Goal: Task Accomplishment & Management: Manage account settings

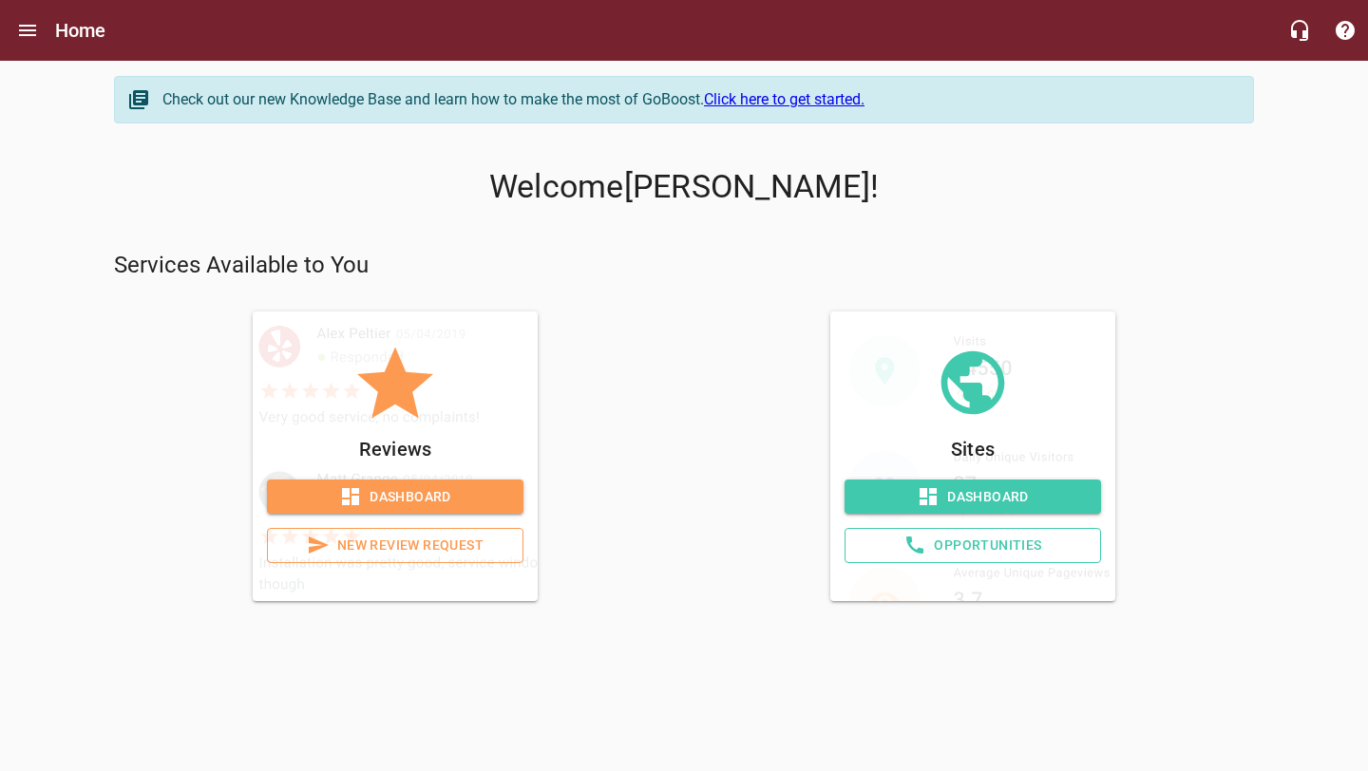
click at [408, 490] on span "Dashboard" at bounding box center [395, 498] width 226 height 24
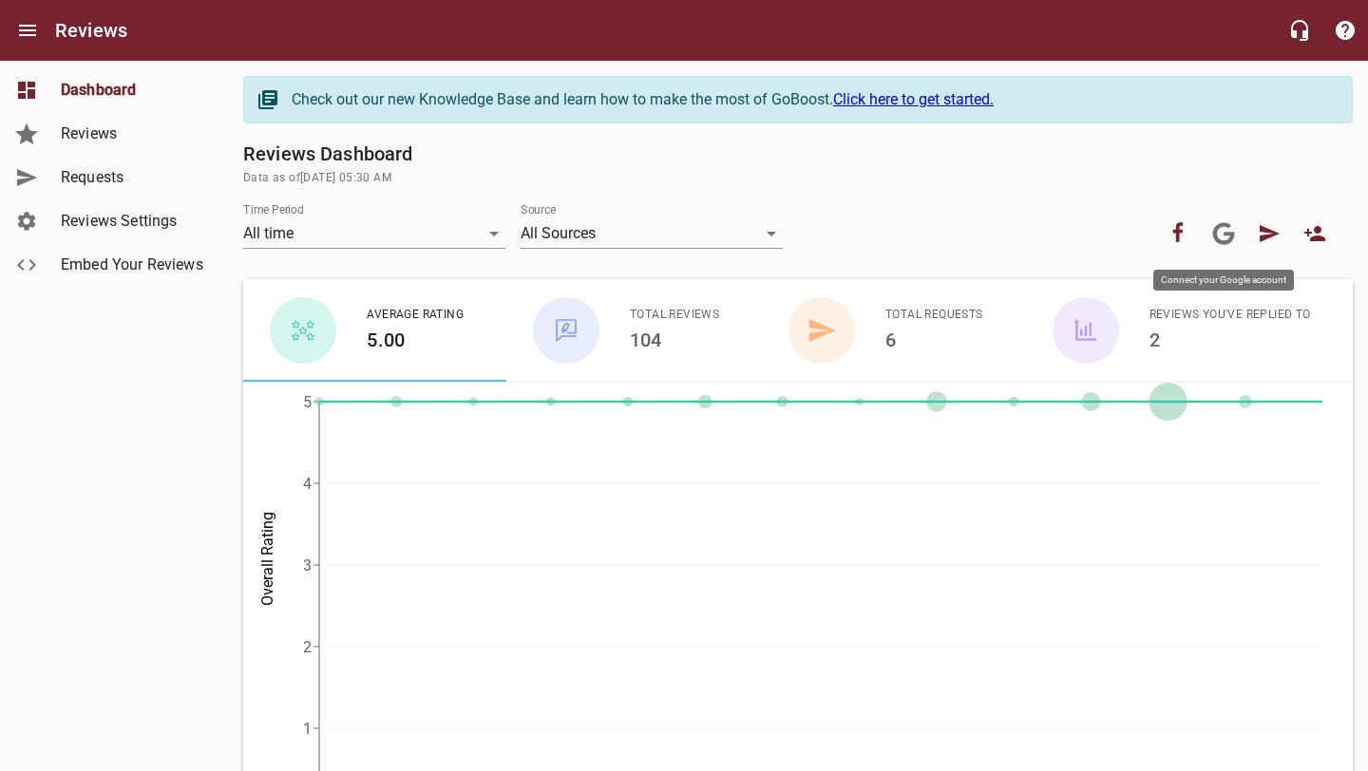
click at [1228, 241] on icon at bounding box center [1224, 233] width 22 height 22
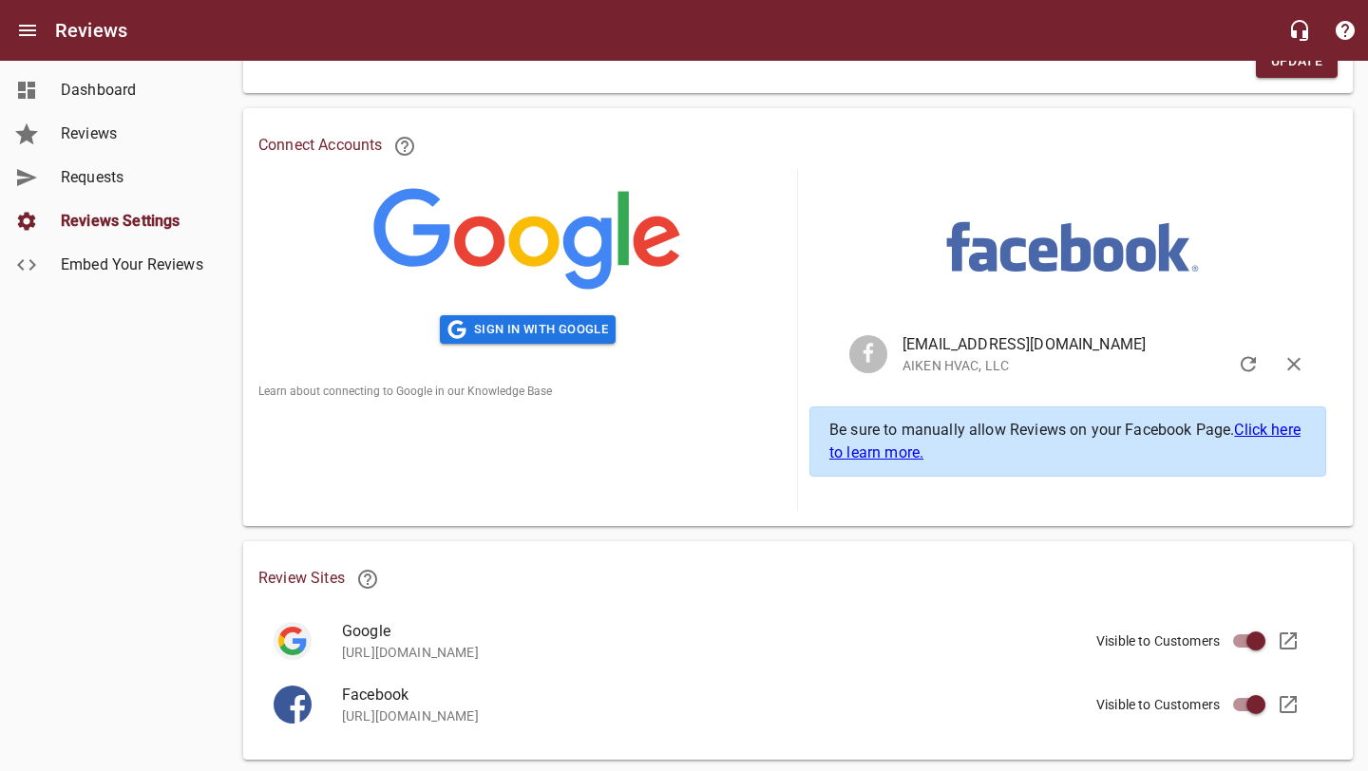
scroll to position [355, 0]
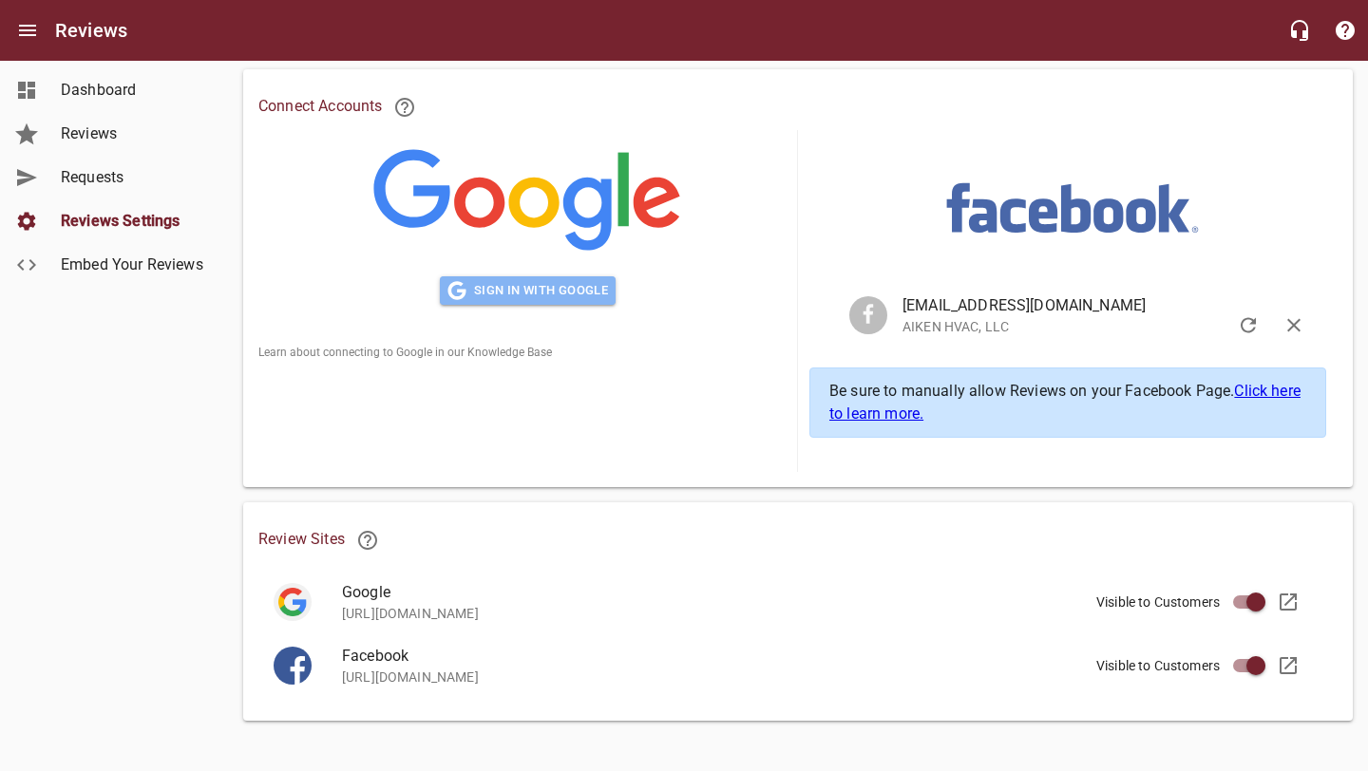
click at [505, 288] on span "Sign in with Google" at bounding box center [528, 291] width 161 height 22
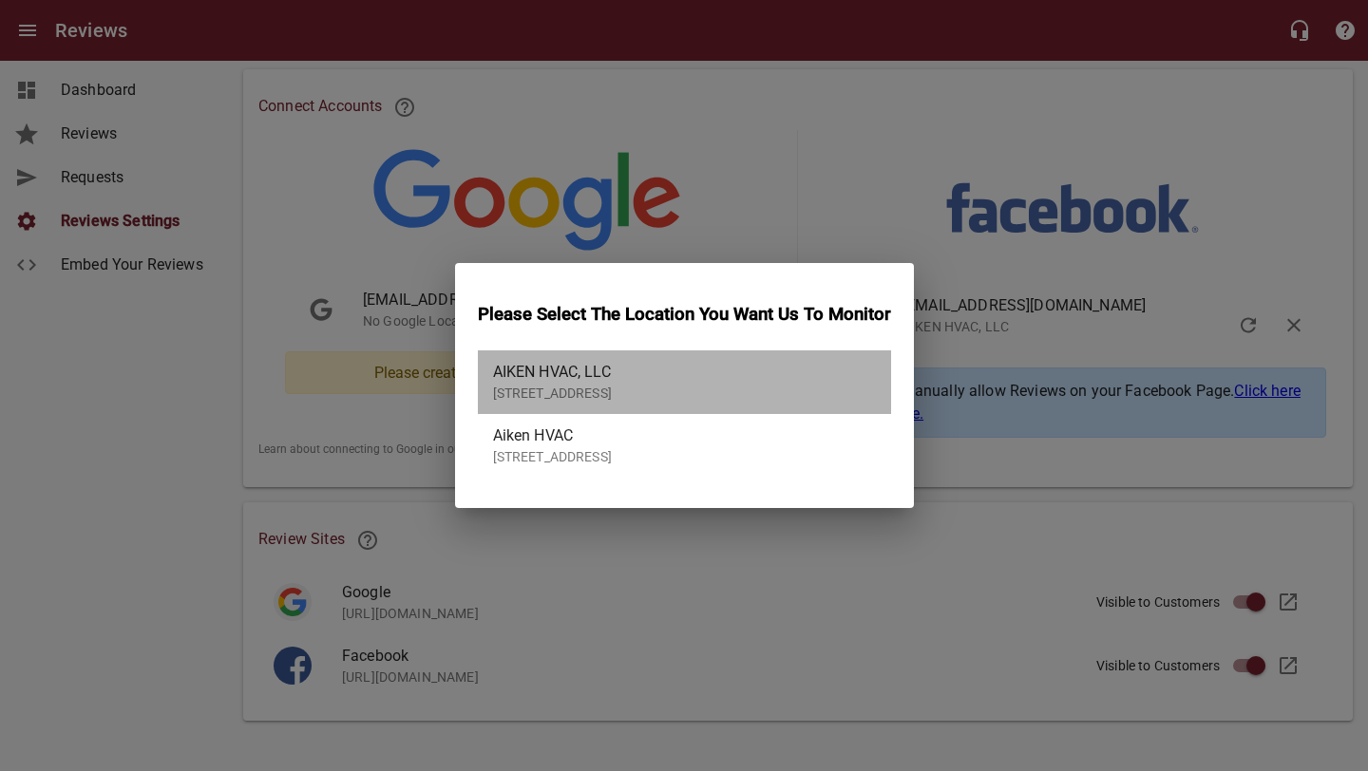
click at [520, 391] on p "[STREET_ADDRESS]" at bounding box center [677, 394] width 368 height 20
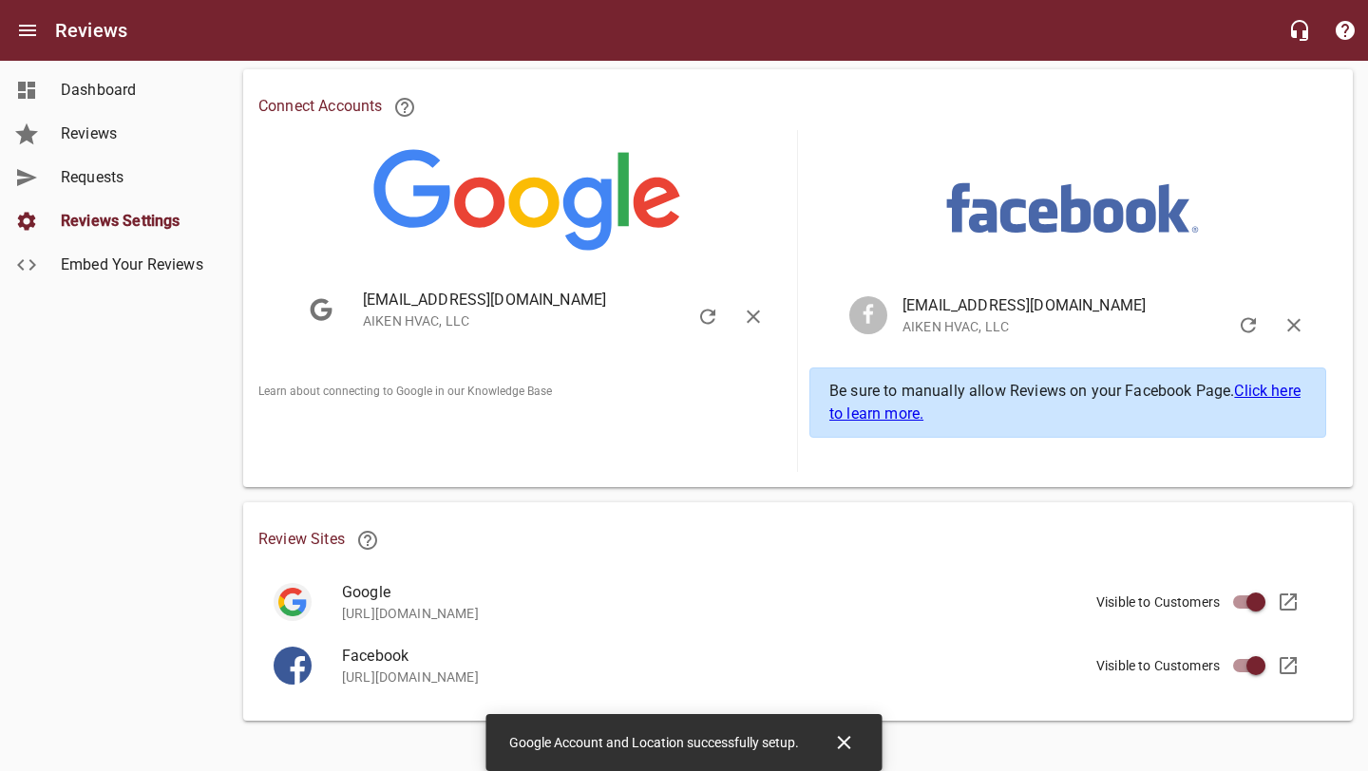
click at [106, 465] on div "Dashboard Reviews Requests Reviews Settings Embed Your Reviews" at bounding box center [114, 385] width 229 height 771
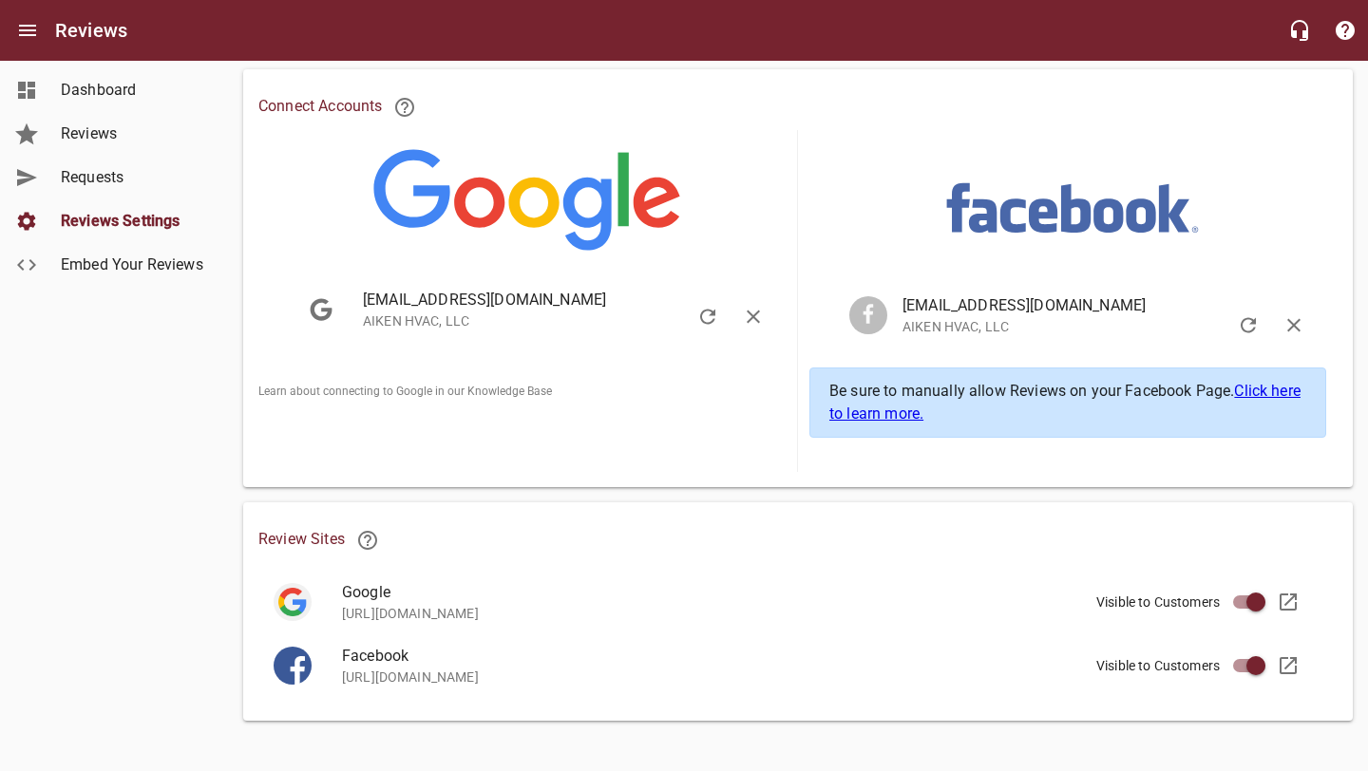
scroll to position [0, 0]
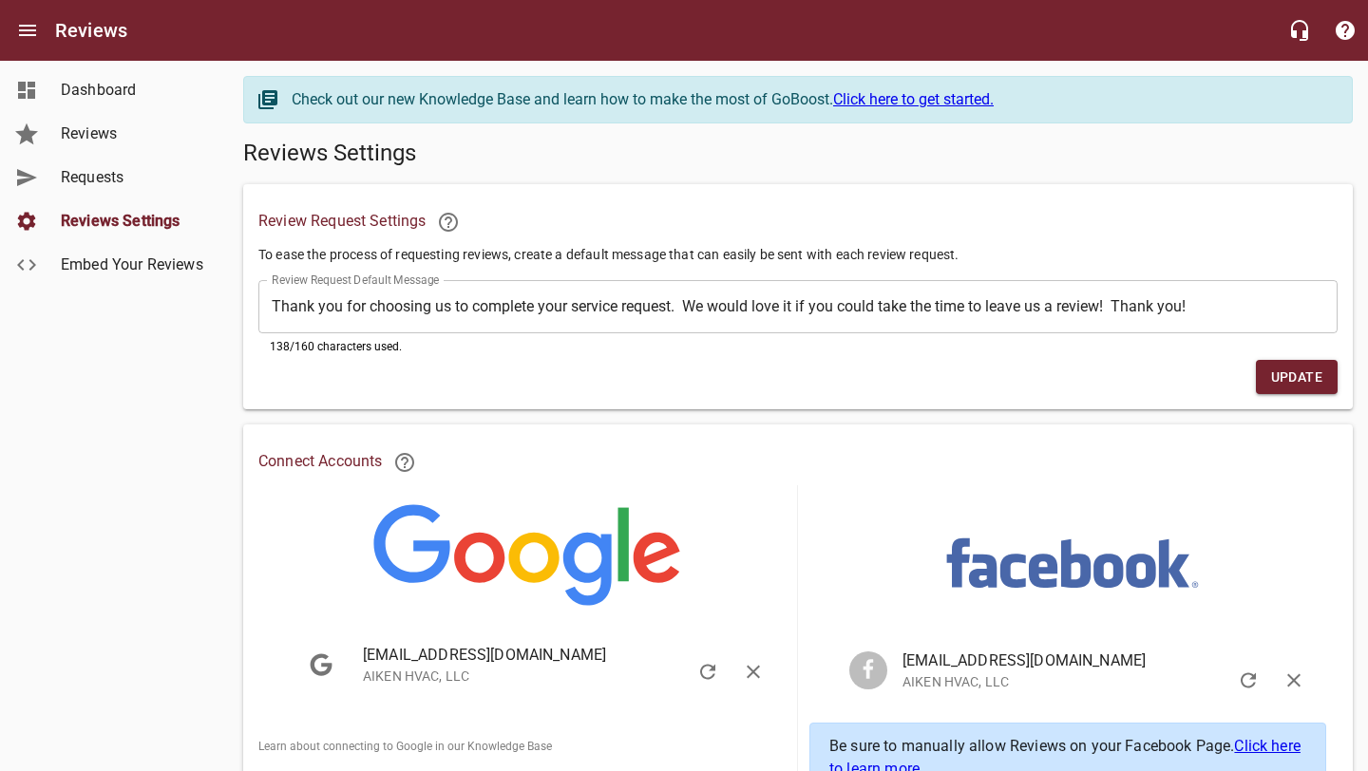
click at [115, 96] on span "Dashboard" at bounding box center [133, 90] width 144 height 23
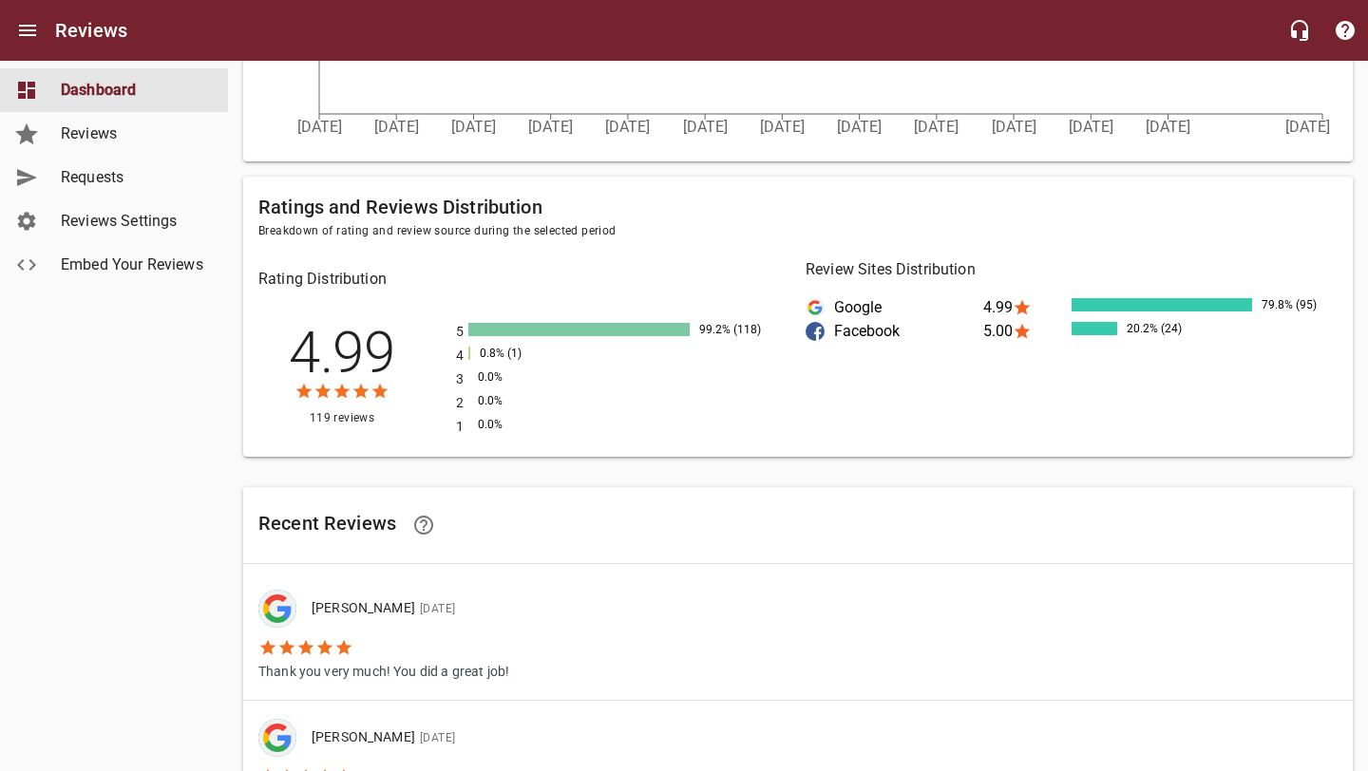
scroll to position [715, 0]
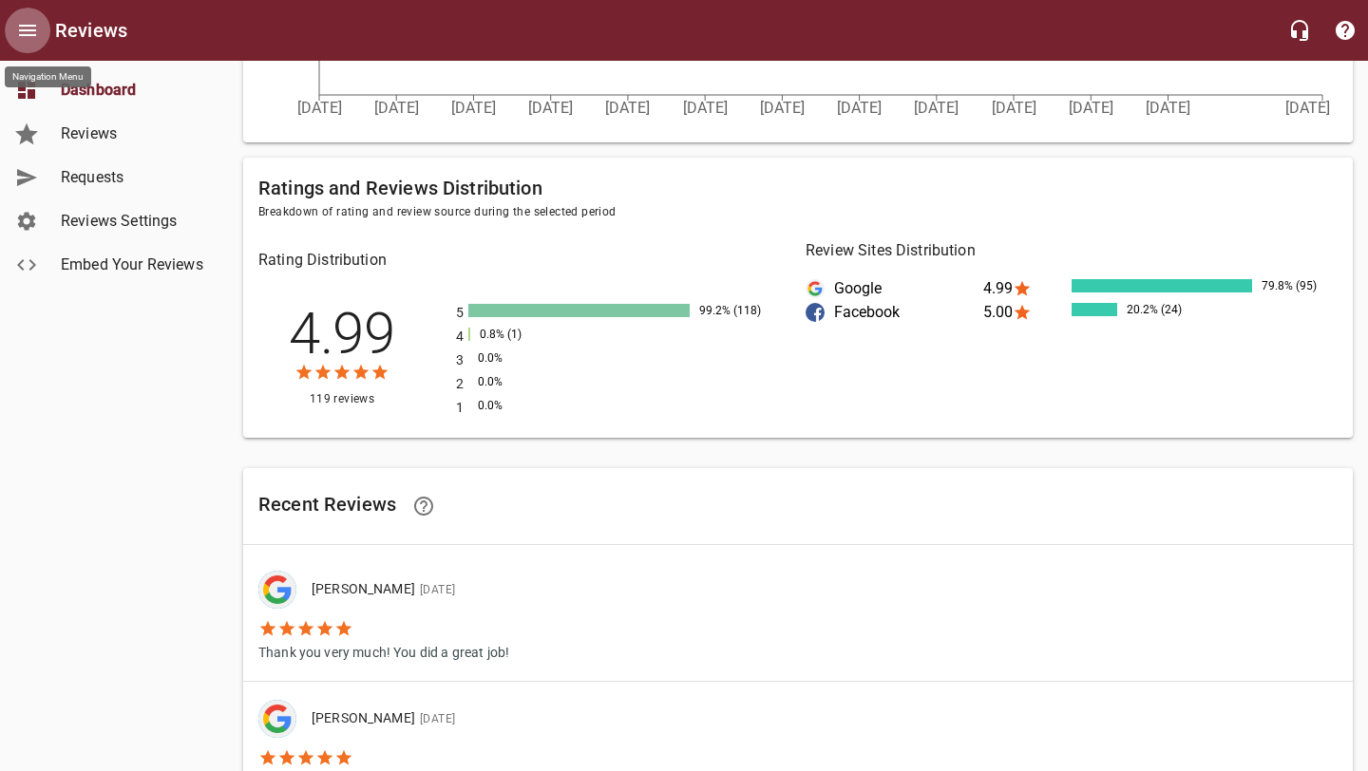
click at [33, 37] on icon "Open drawer" at bounding box center [27, 30] width 23 height 23
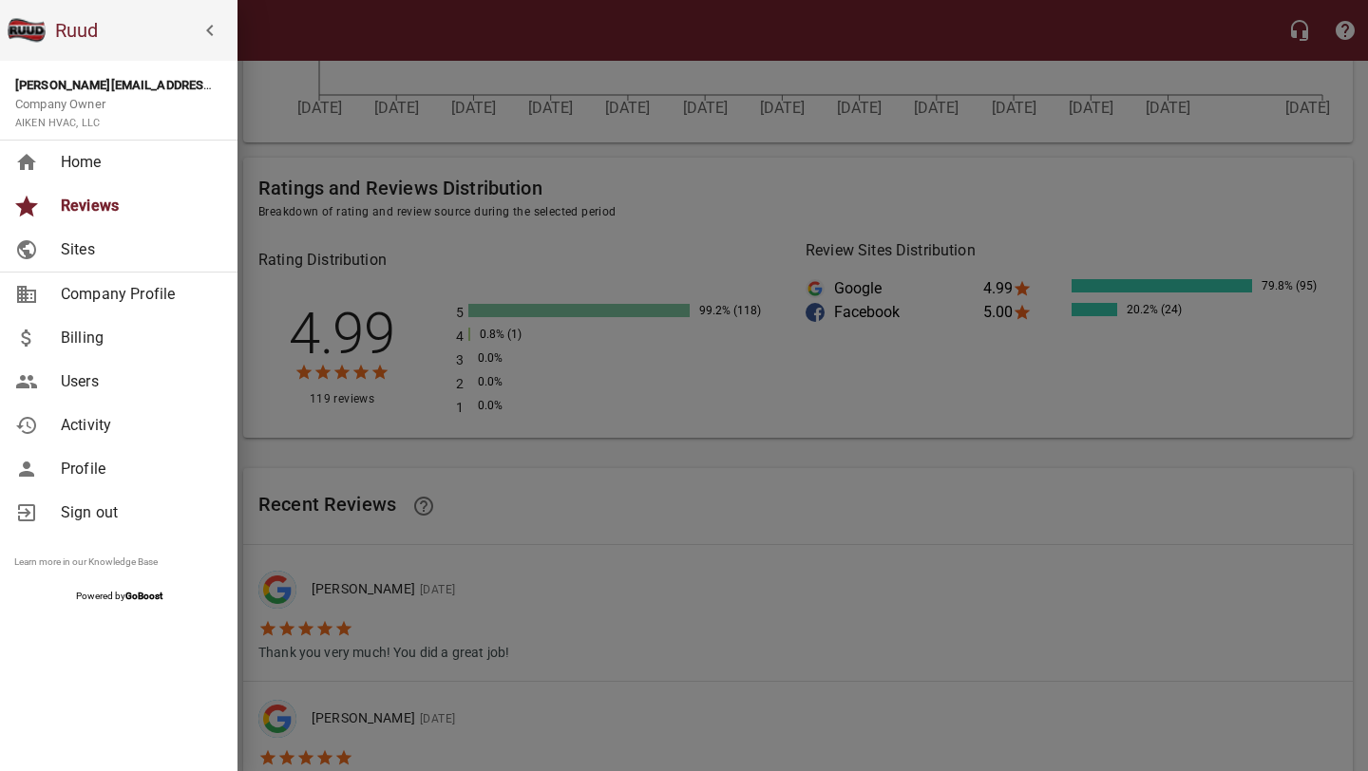
click at [78, 171] on span "Home" at bounding box center [138, 162] width 154 height 23
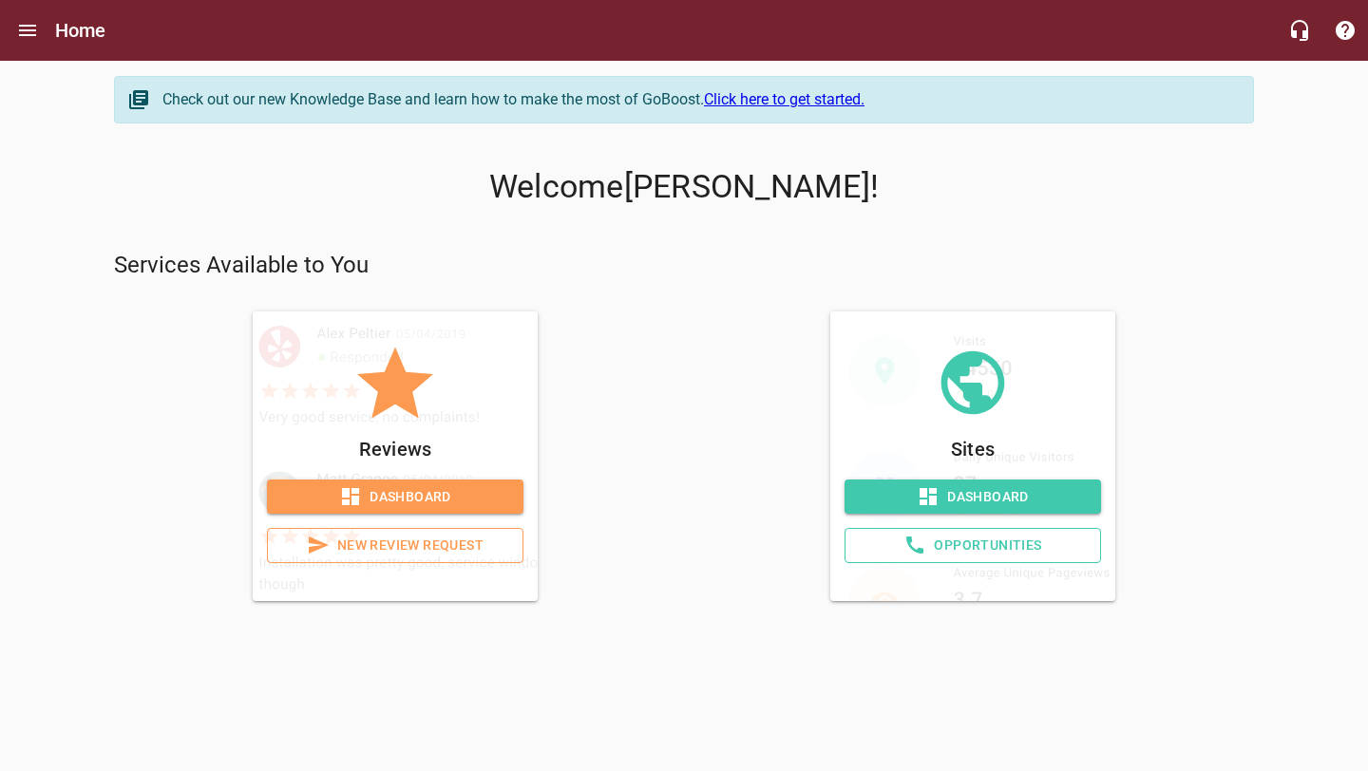
click at [906, 493] on span "Dashboard" at bounding box center [973, 498] width 226 height 24
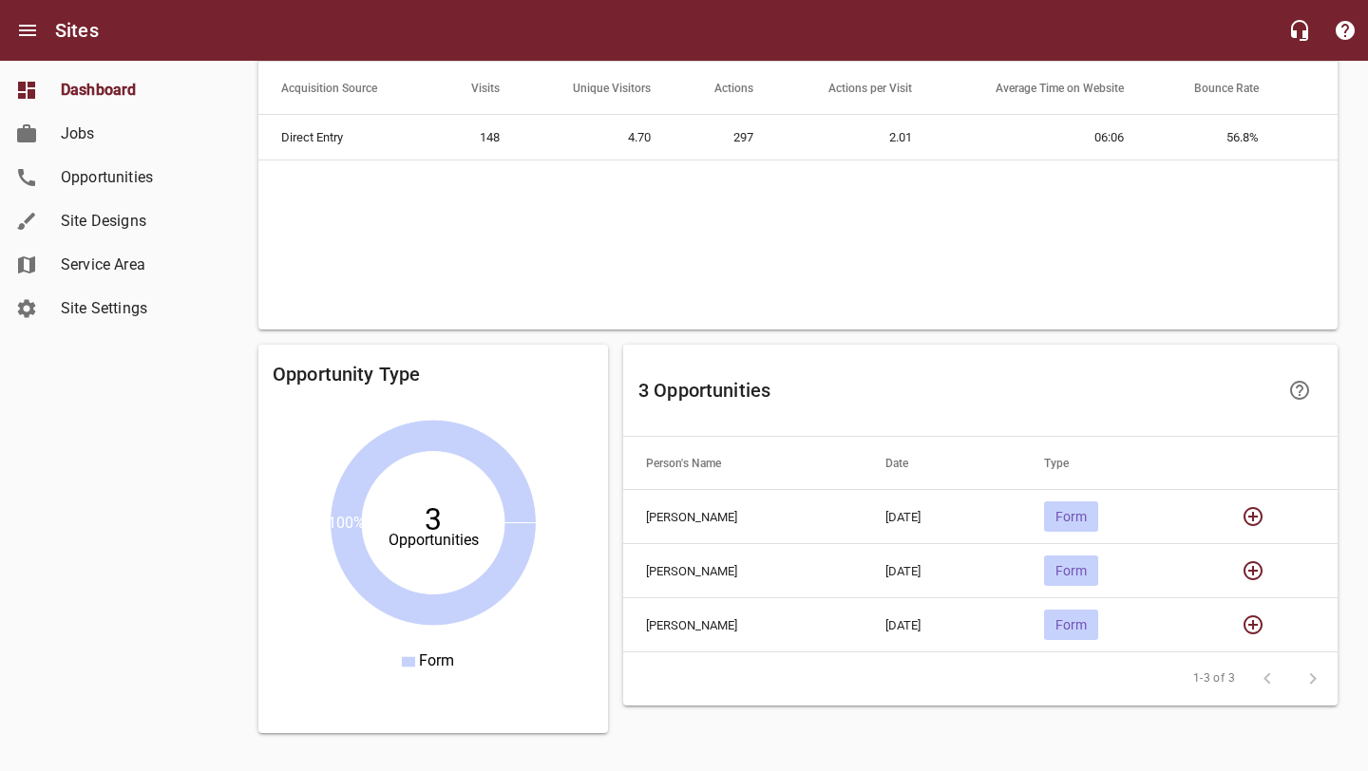
scroll to position [1290, 0]
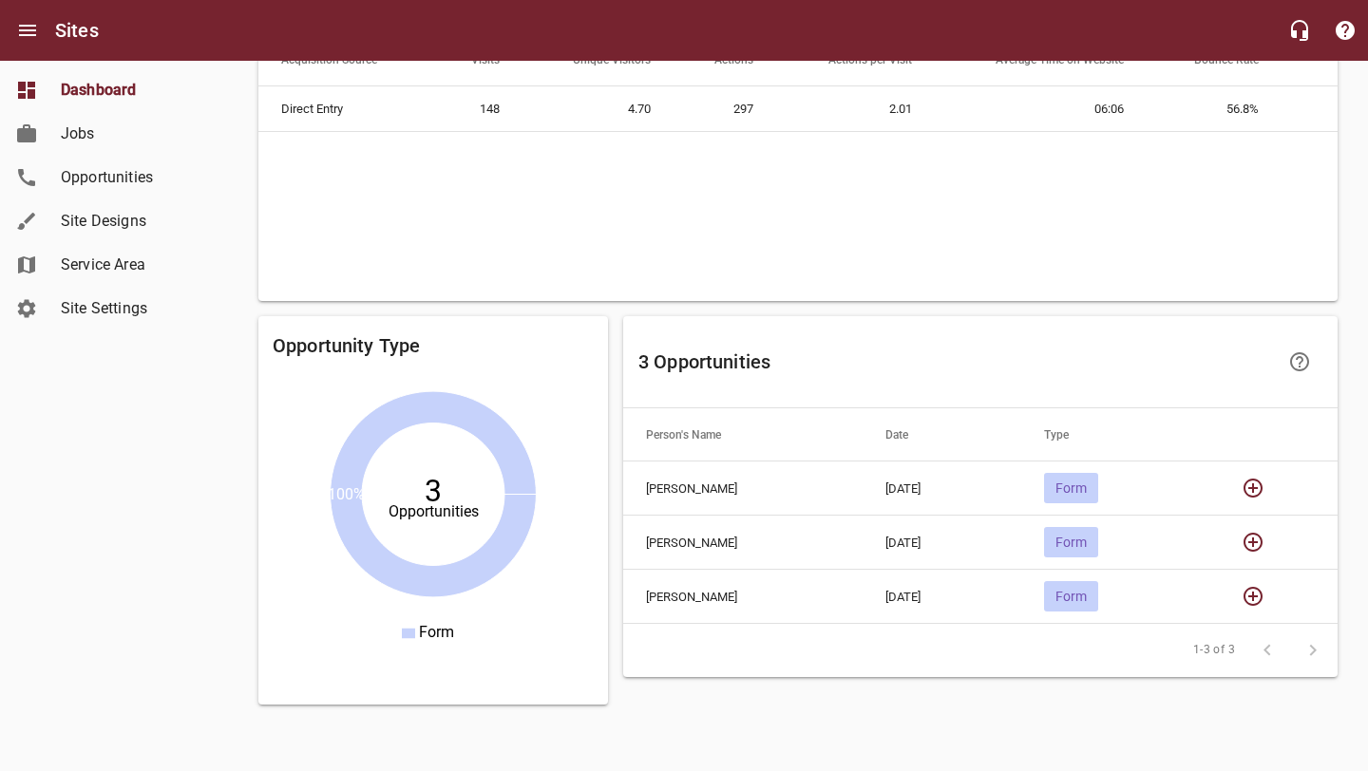
click at [1091, 592] on span "Form" at bounding box center [1071, 596] width 54 height 15
click at [1090, 594] on span "Form" at bounding box center [1071, 596] width 54 height 15
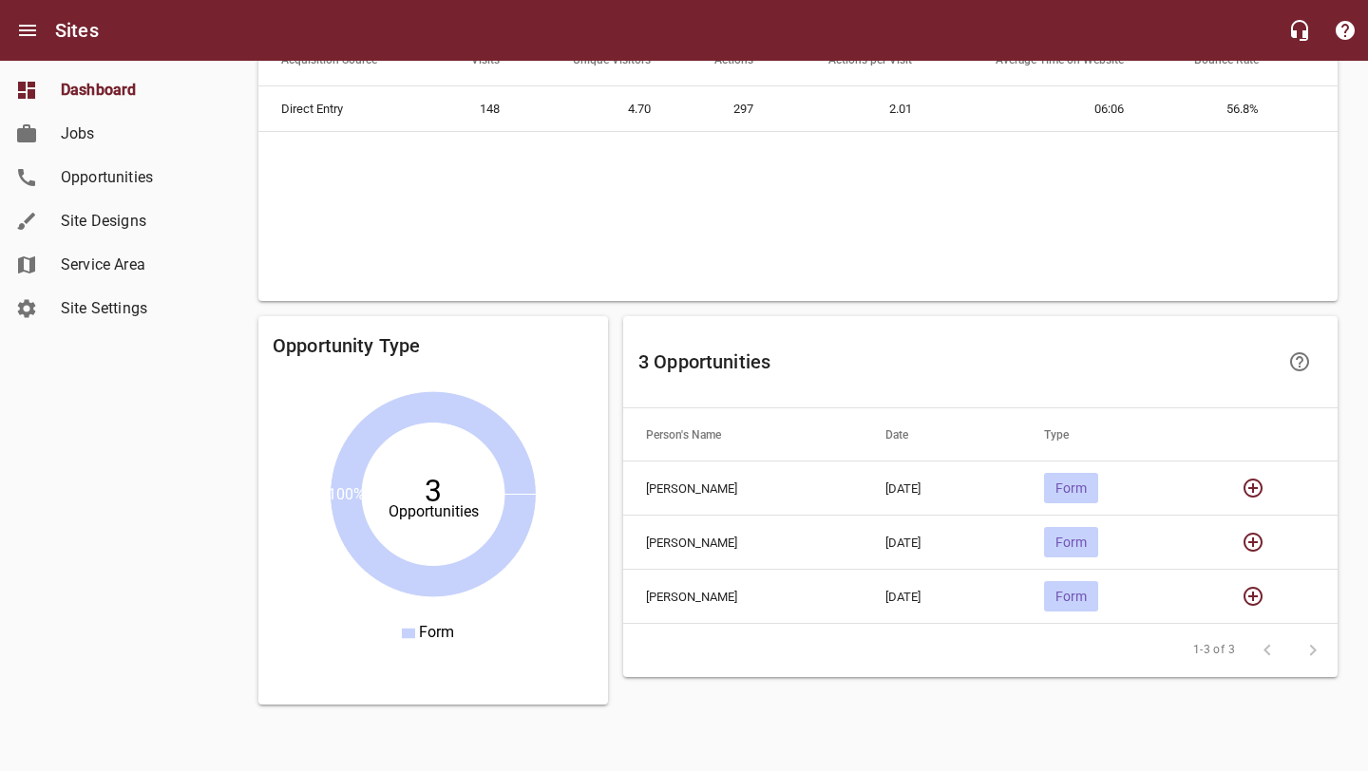
click at [1260, 604] on icon "button" at bounding box center [1253, 596] width 19 height 19
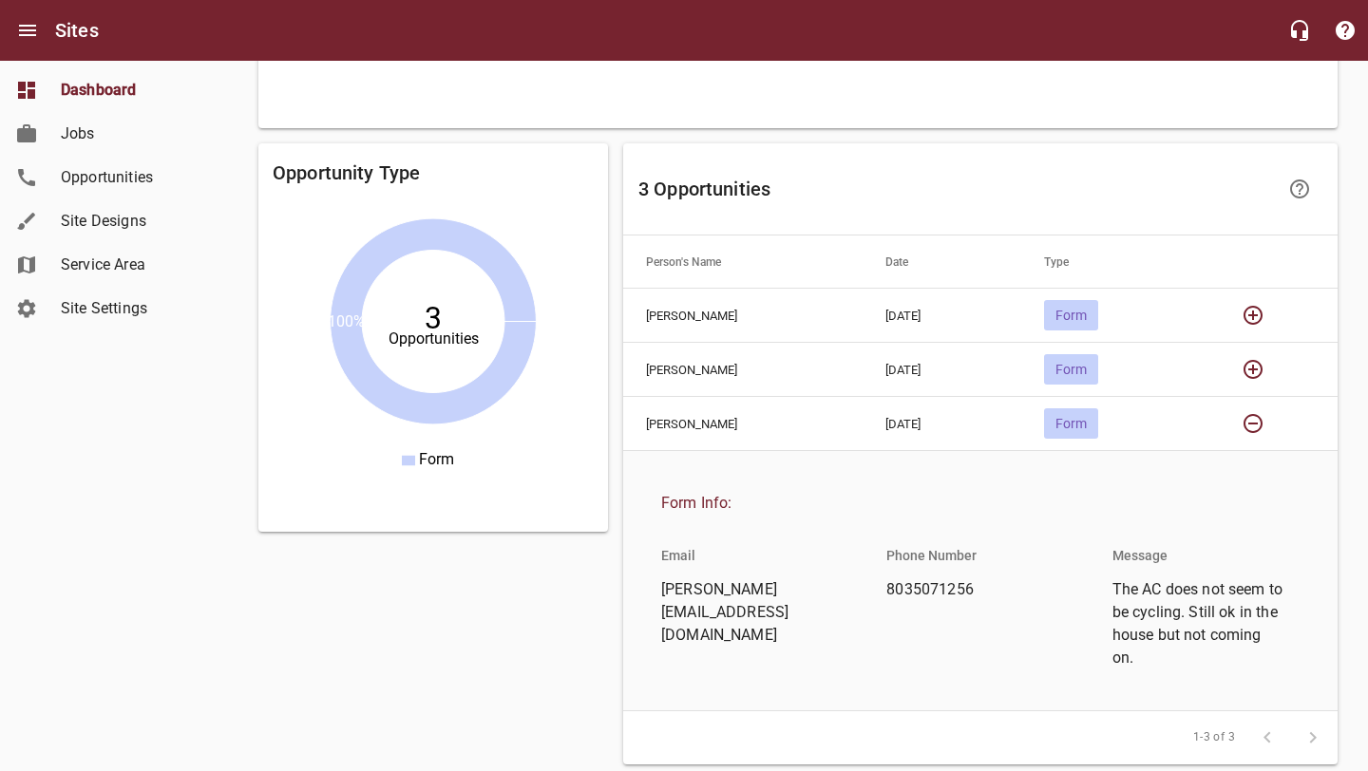
scroll to position [1523, 0]
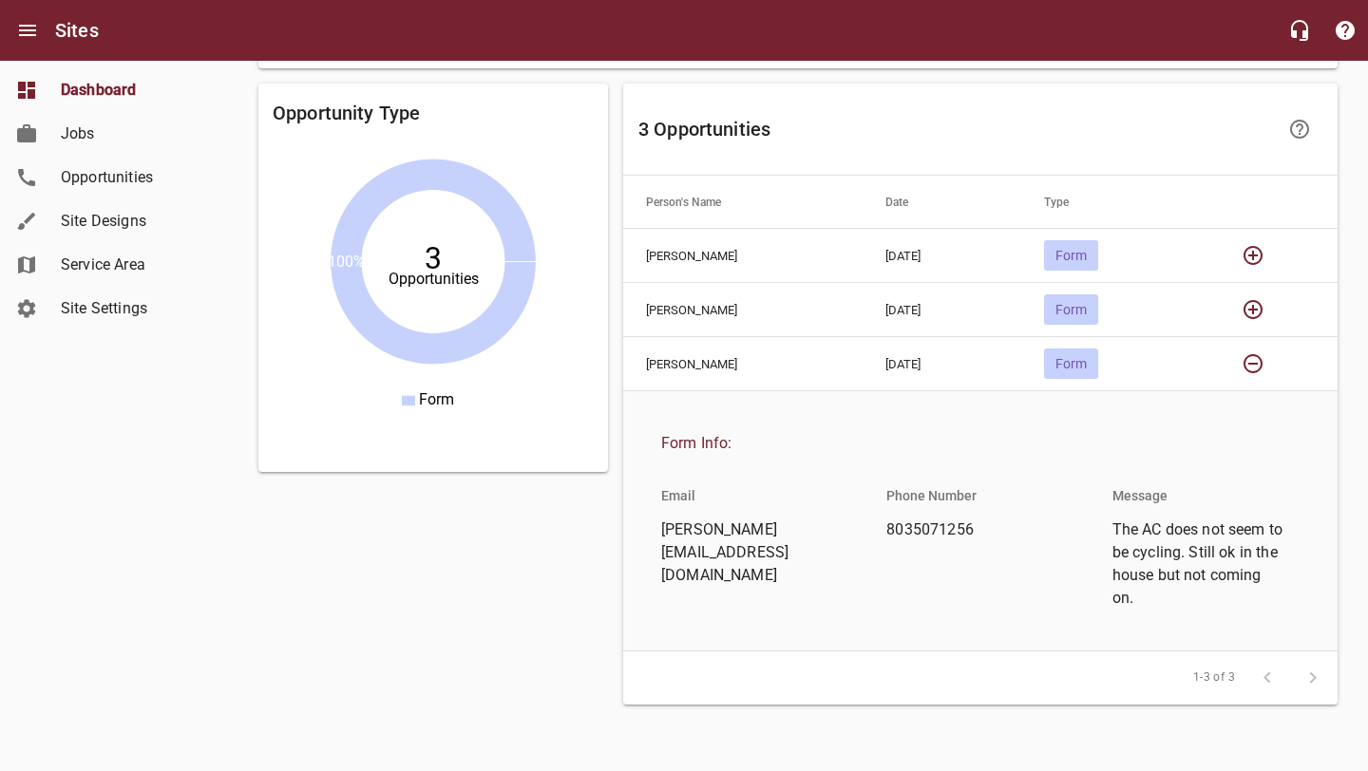
click at [1246, 318] on icon "button" at bounding box center [1253, 309] width 23 height 23
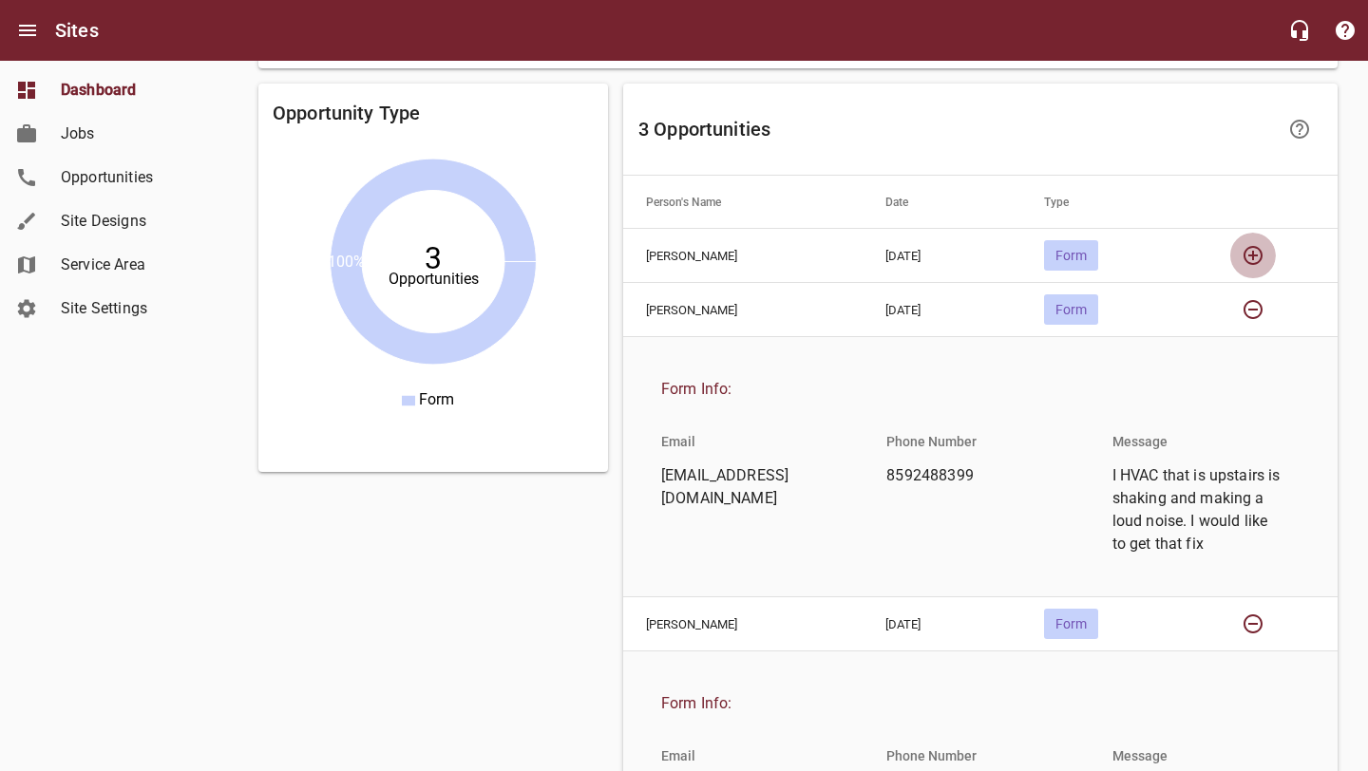
click at [1252, 255] on icon "button" at bounding box center [1253, 255] width 19 height 19
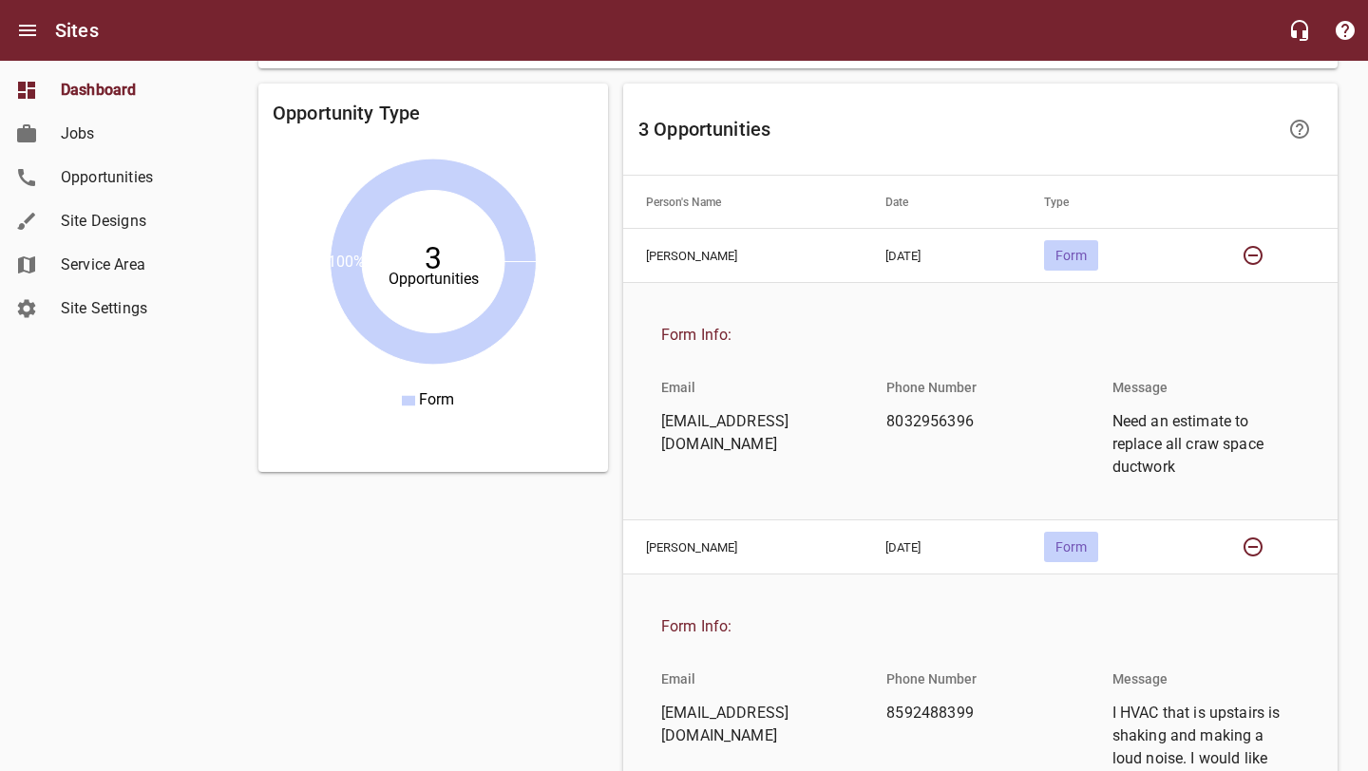
click at [1252, 255] on icon "button" at bounding box center [1253, 255] width 19 height 19
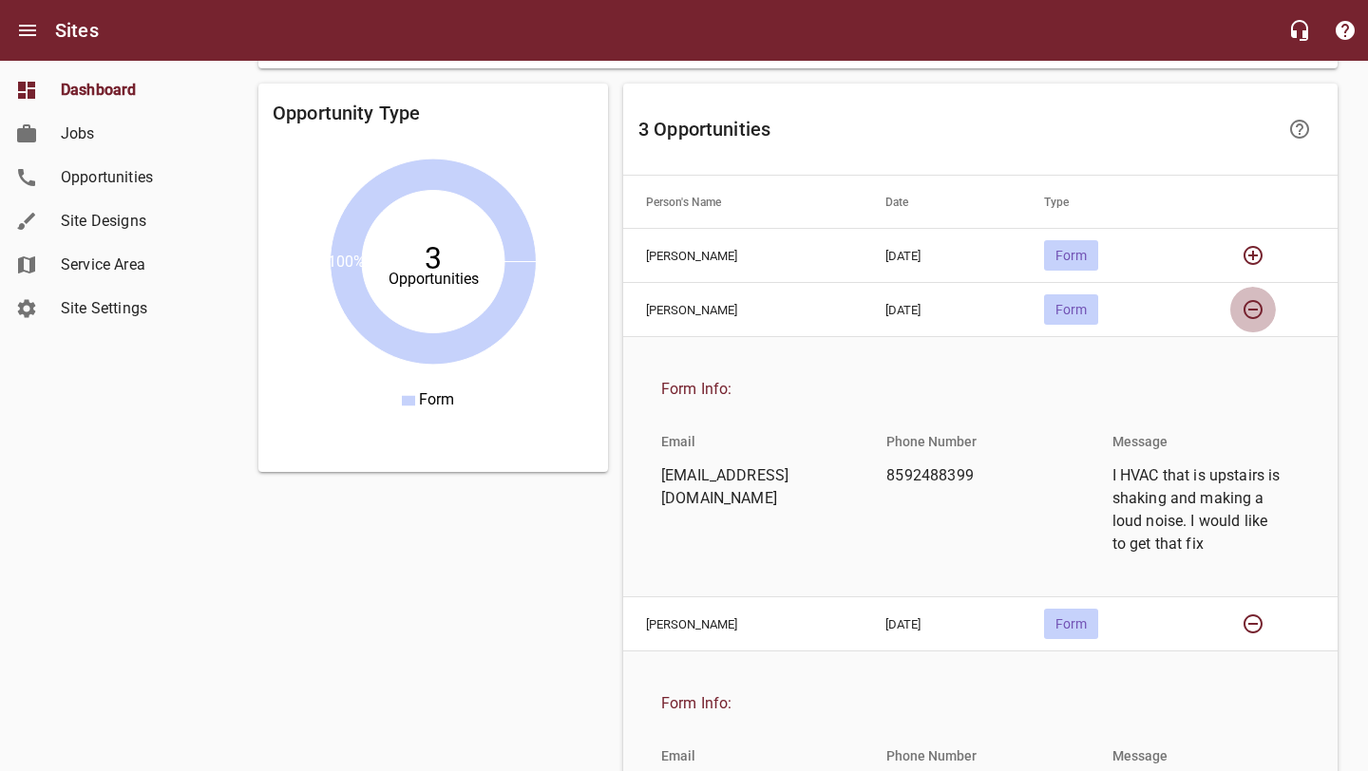
click at [1251, 303] on icon "button" at bounding box center [1253, 309] width 23 height 23
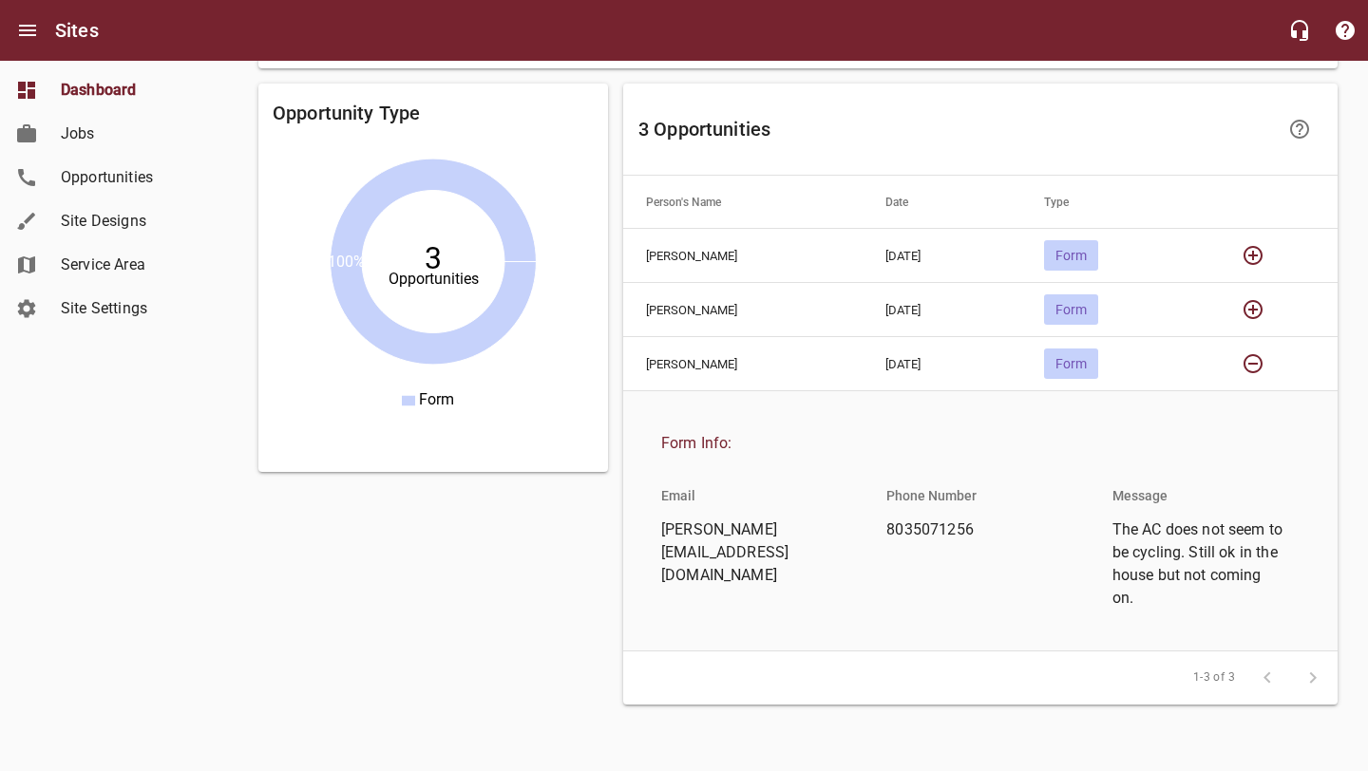
click at [1255, 351] on button "button" at bounding box center [1253, 364] width 46 height 46
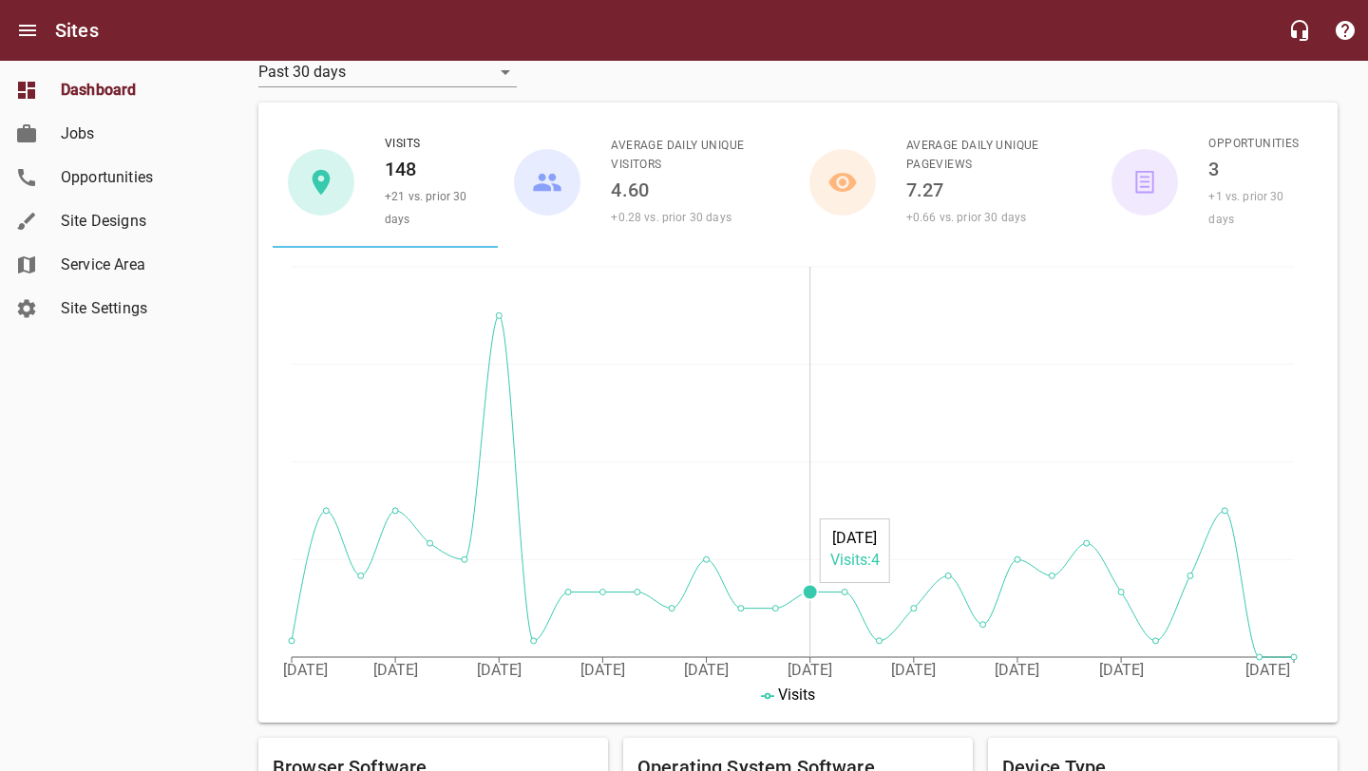
scroll to position [174, 0]
click at [96, 192] on link "Opportunities" at bounding box center [114, 178] width 228 height 44
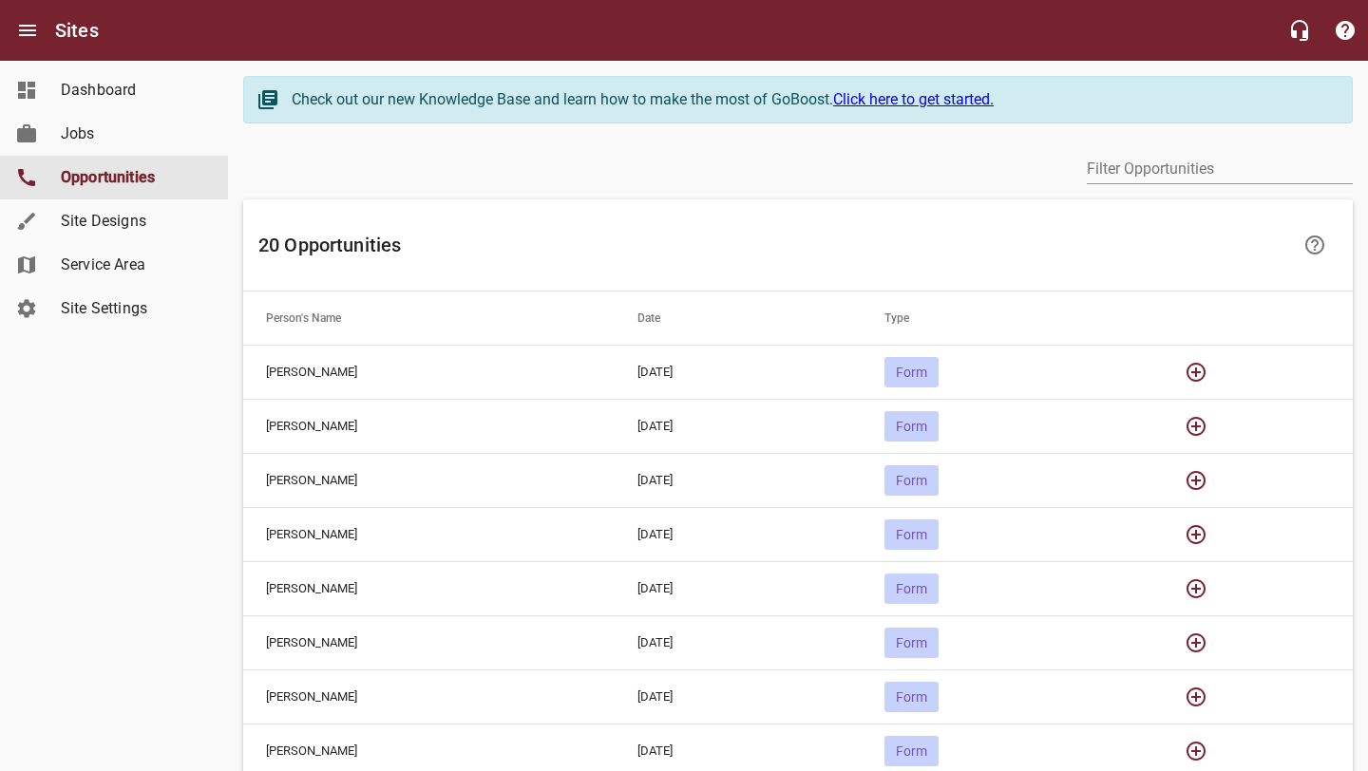
scroll to position [219, 0]
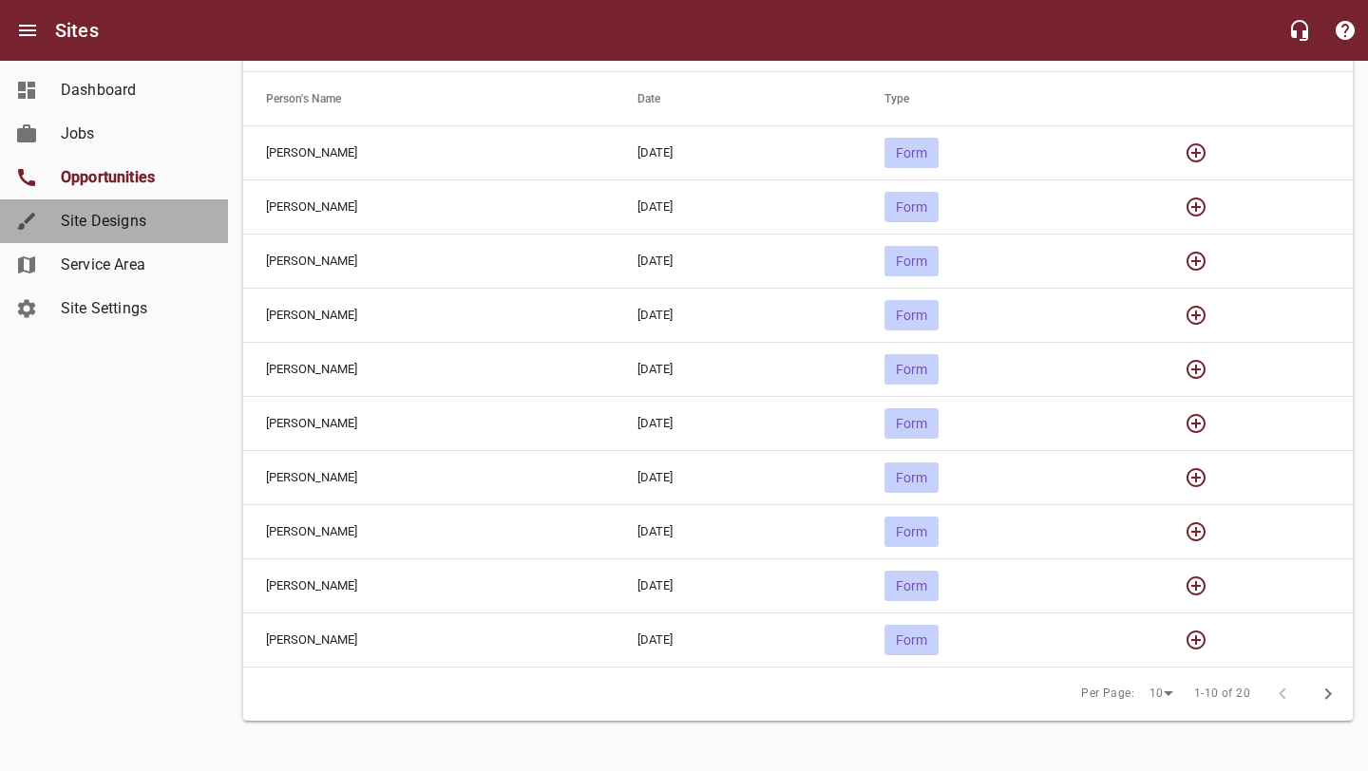
click at [138, 215] on span "Site Designs" at bounding box center [133, 221] width 144 height 23
